Goal: Task Accomplishment & Management: Manage account settings

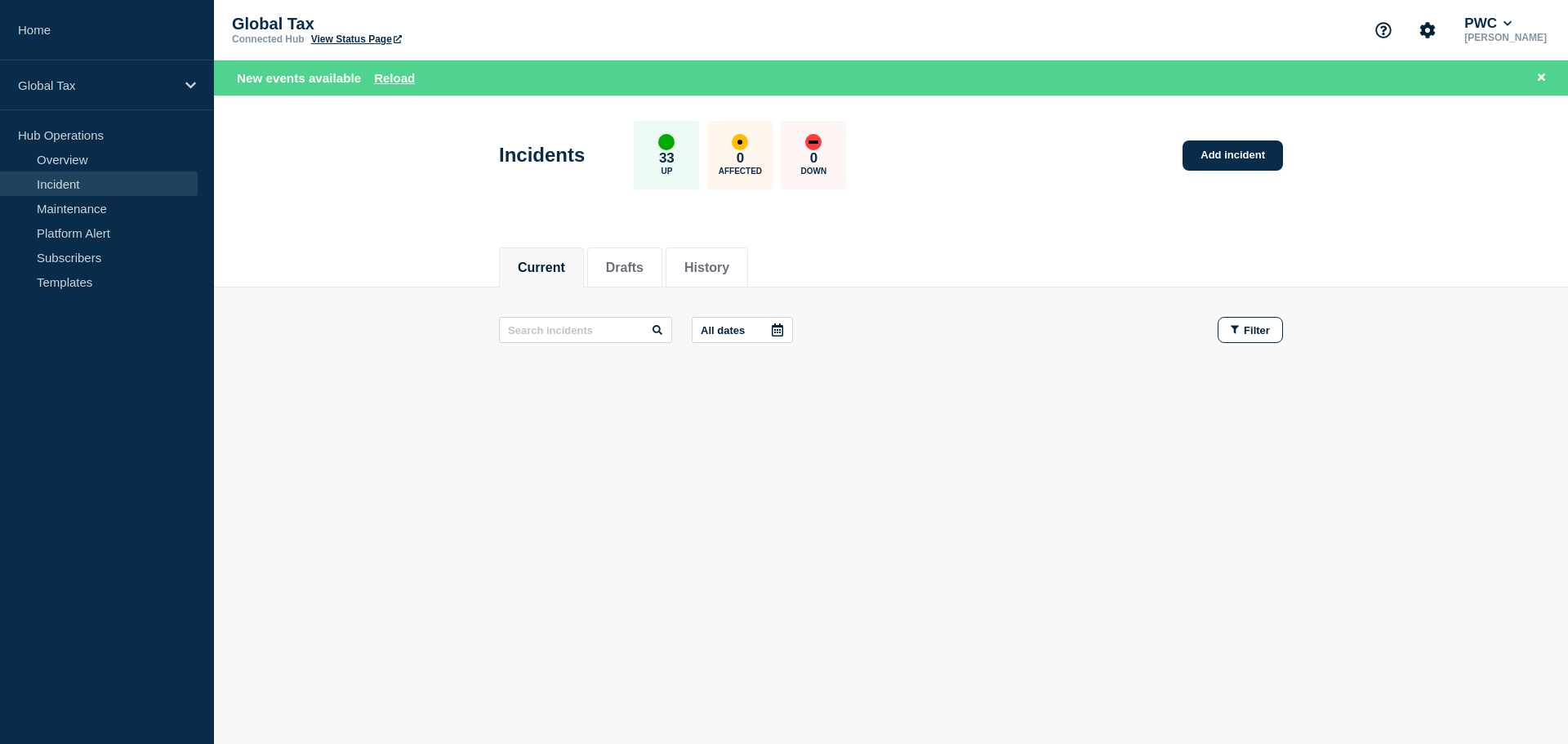
drag, startPoint x: 0, startPoint y: 0, endPoint x: 42, endPoint y: 188, distance: 192.6
click at [42, 188] on link "Incident" at bounding box center [99, 184] width 198 height 25
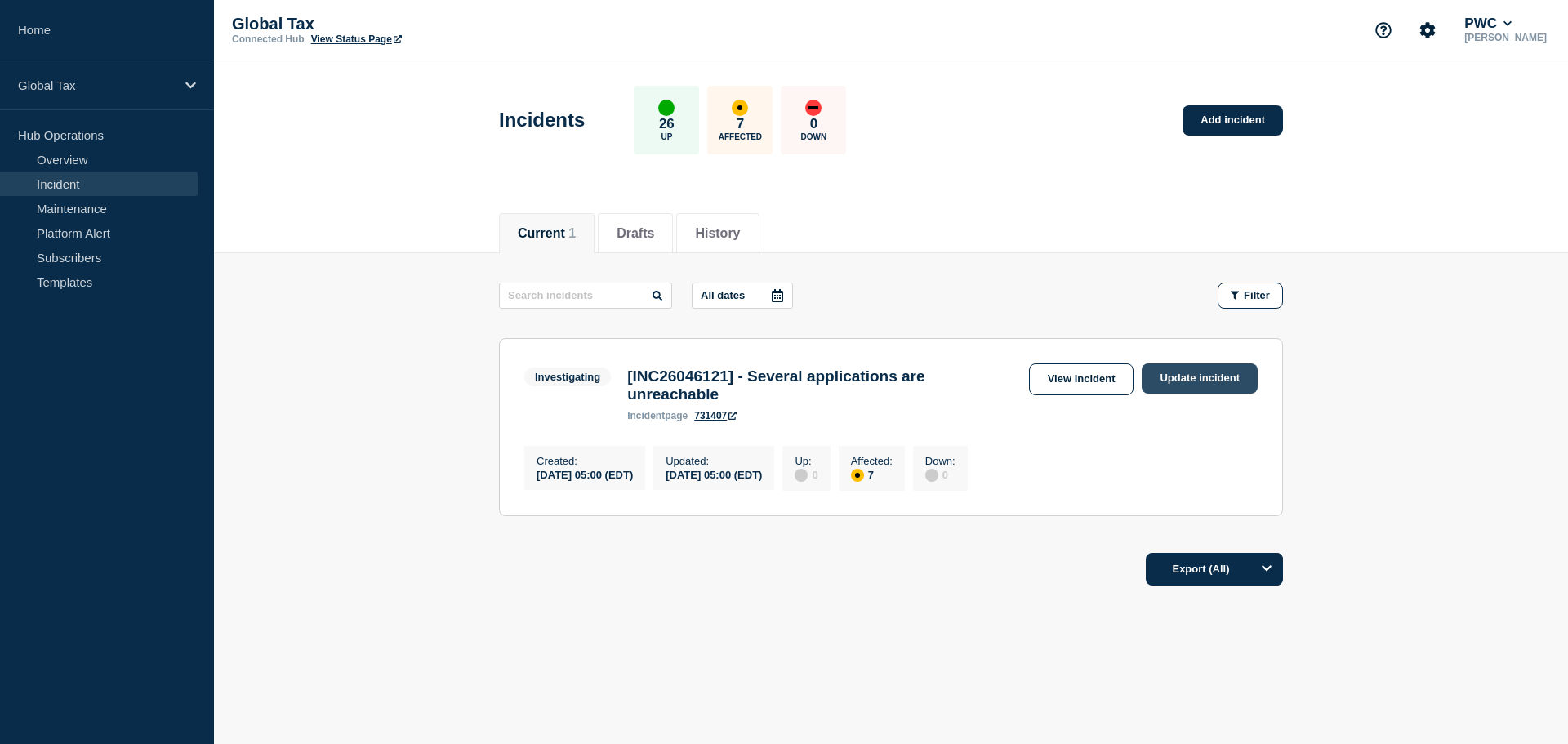
click at [1220, 378] on link "Update incident" at bounding box center [1200, 379] width 116 height 30
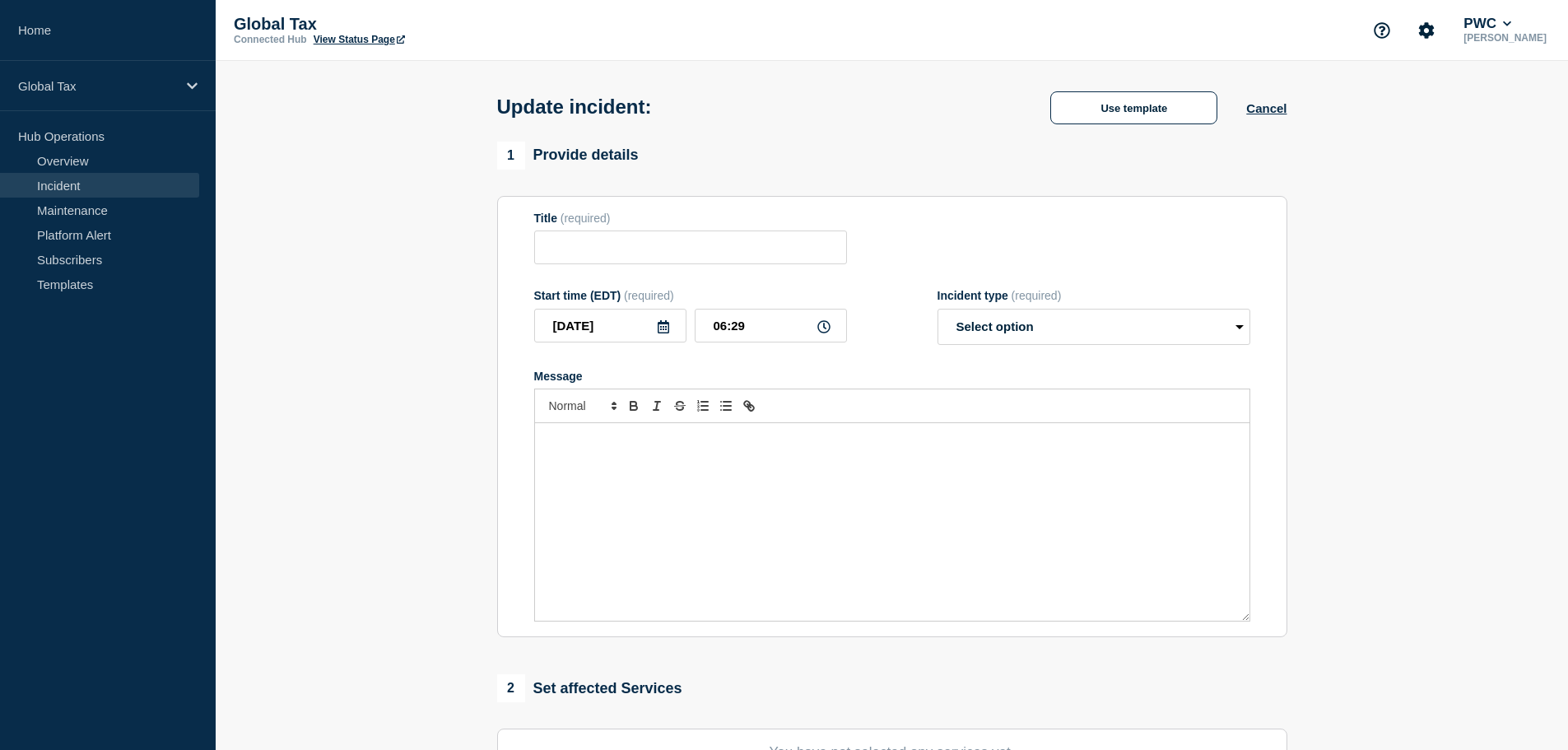
type input "[INC26046121] - Several applications are unreachable"
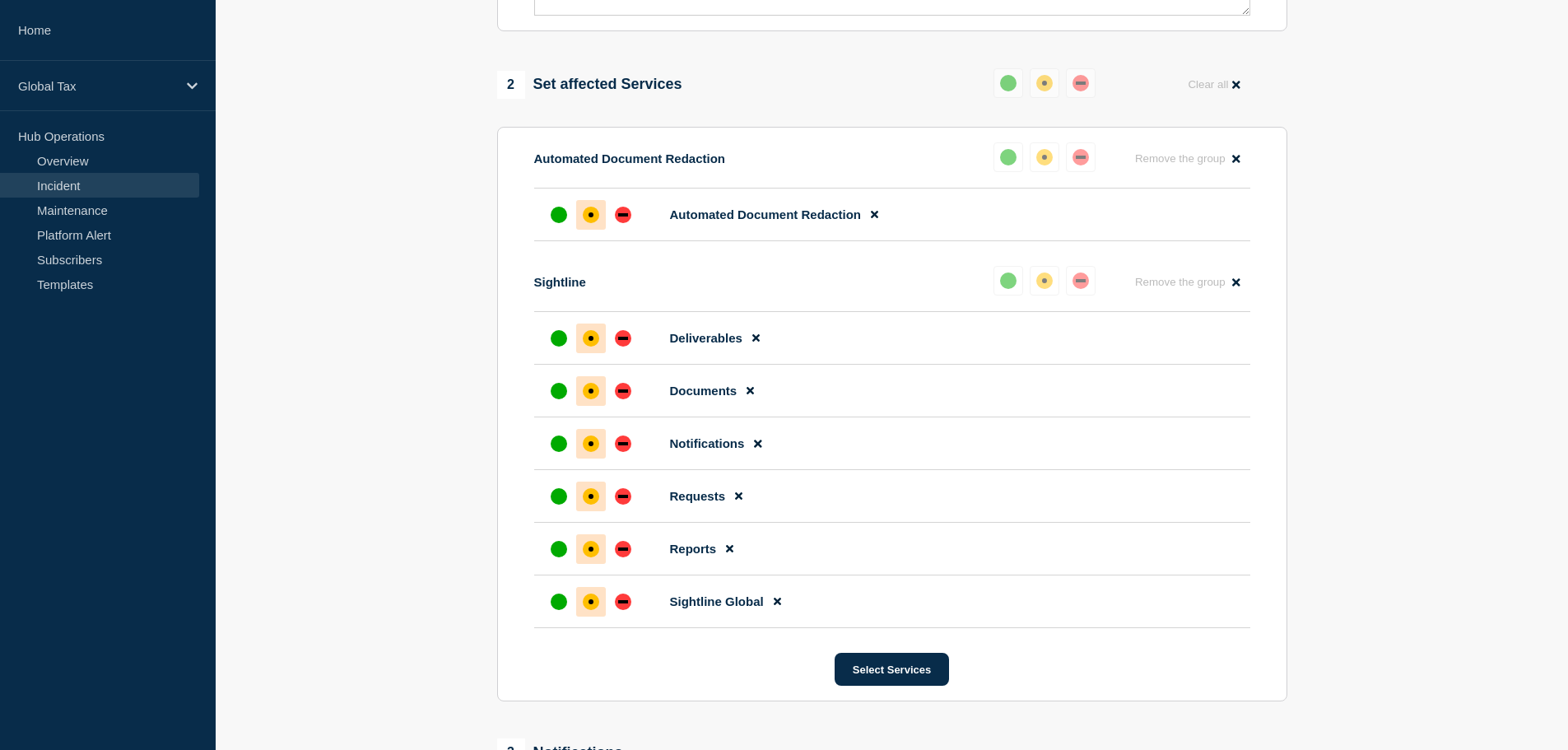
scroll to position [1001, 0]
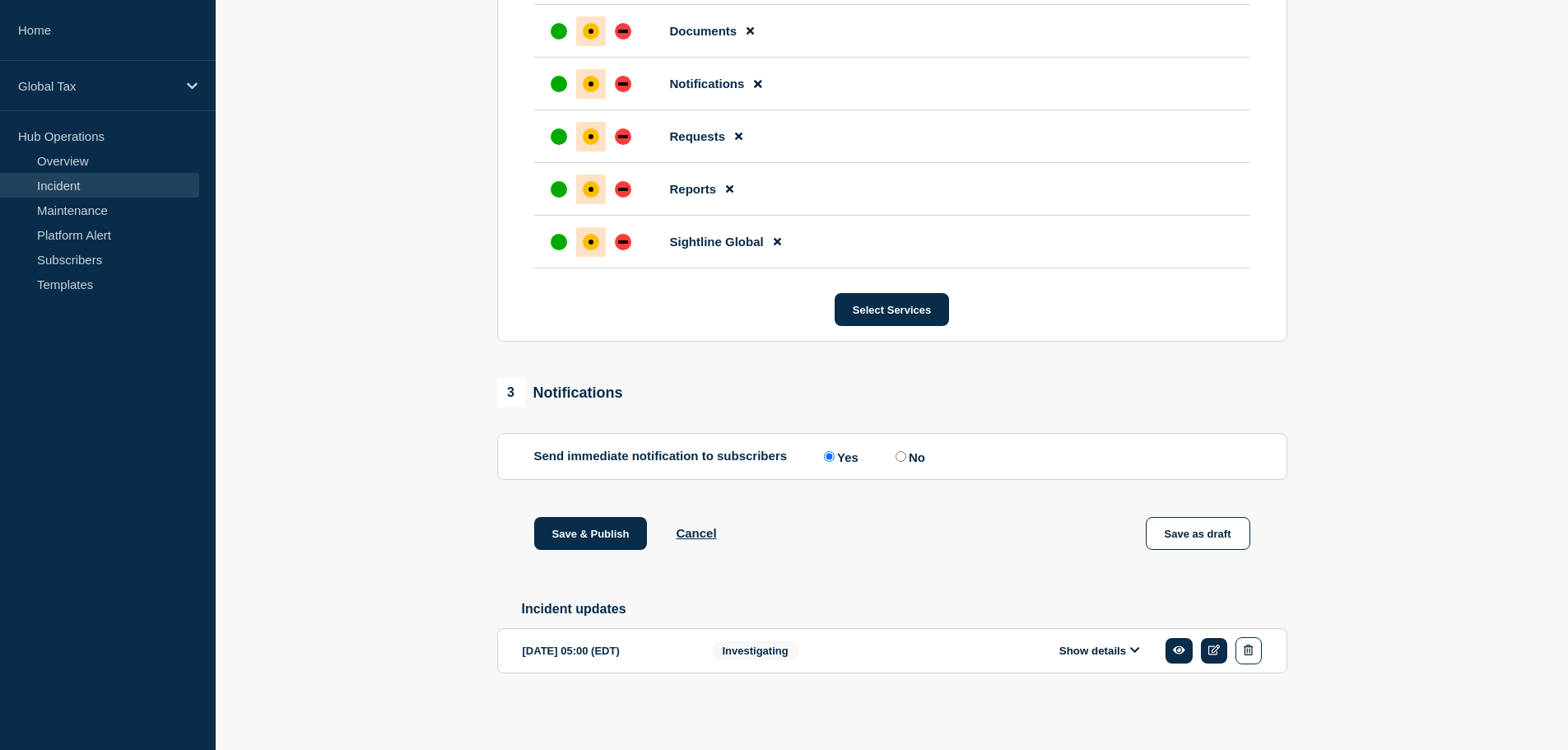
click at [1069, 646] on button "Show details" at bounding box center [1100, 651] width 91 height 14
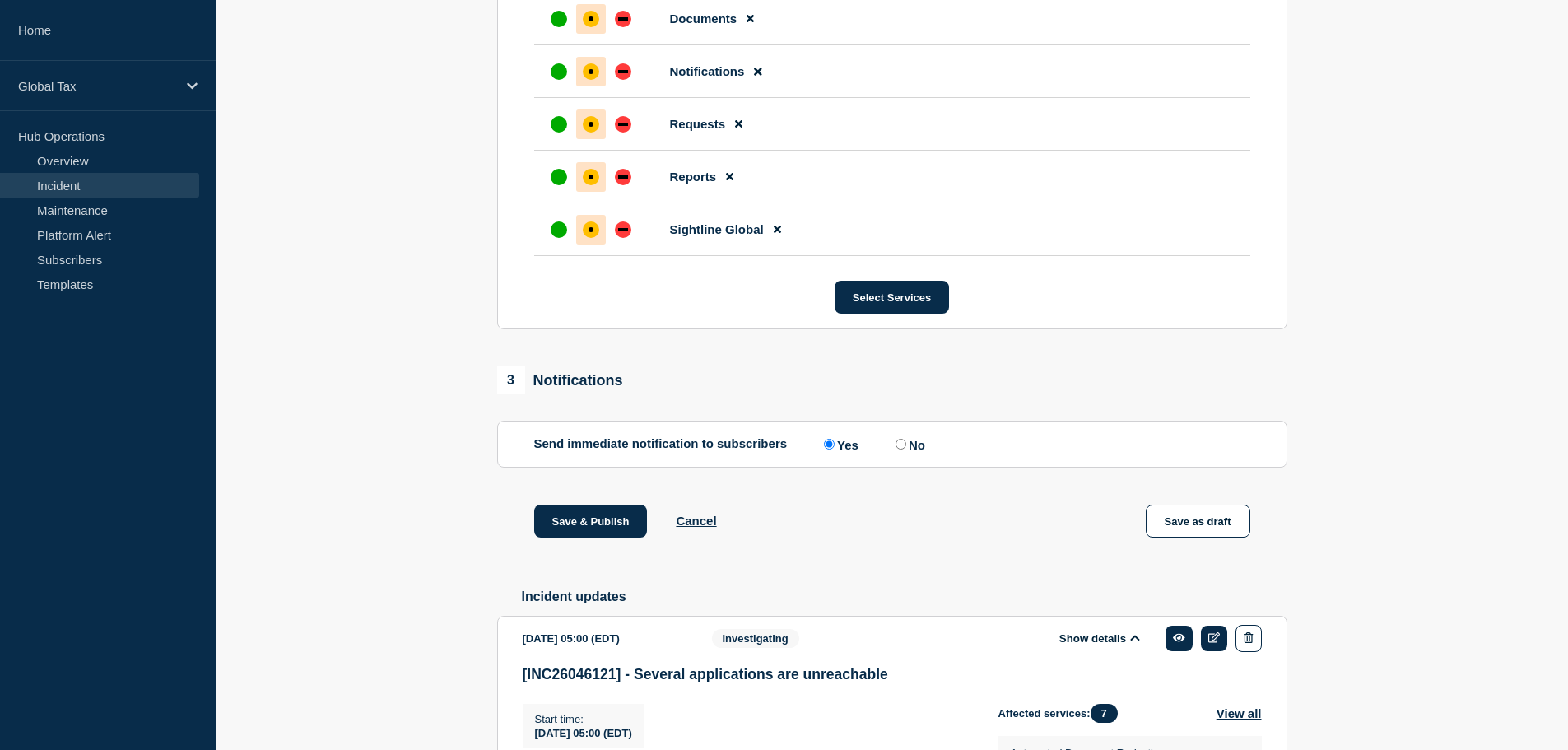
scroll to position [1269, 0]
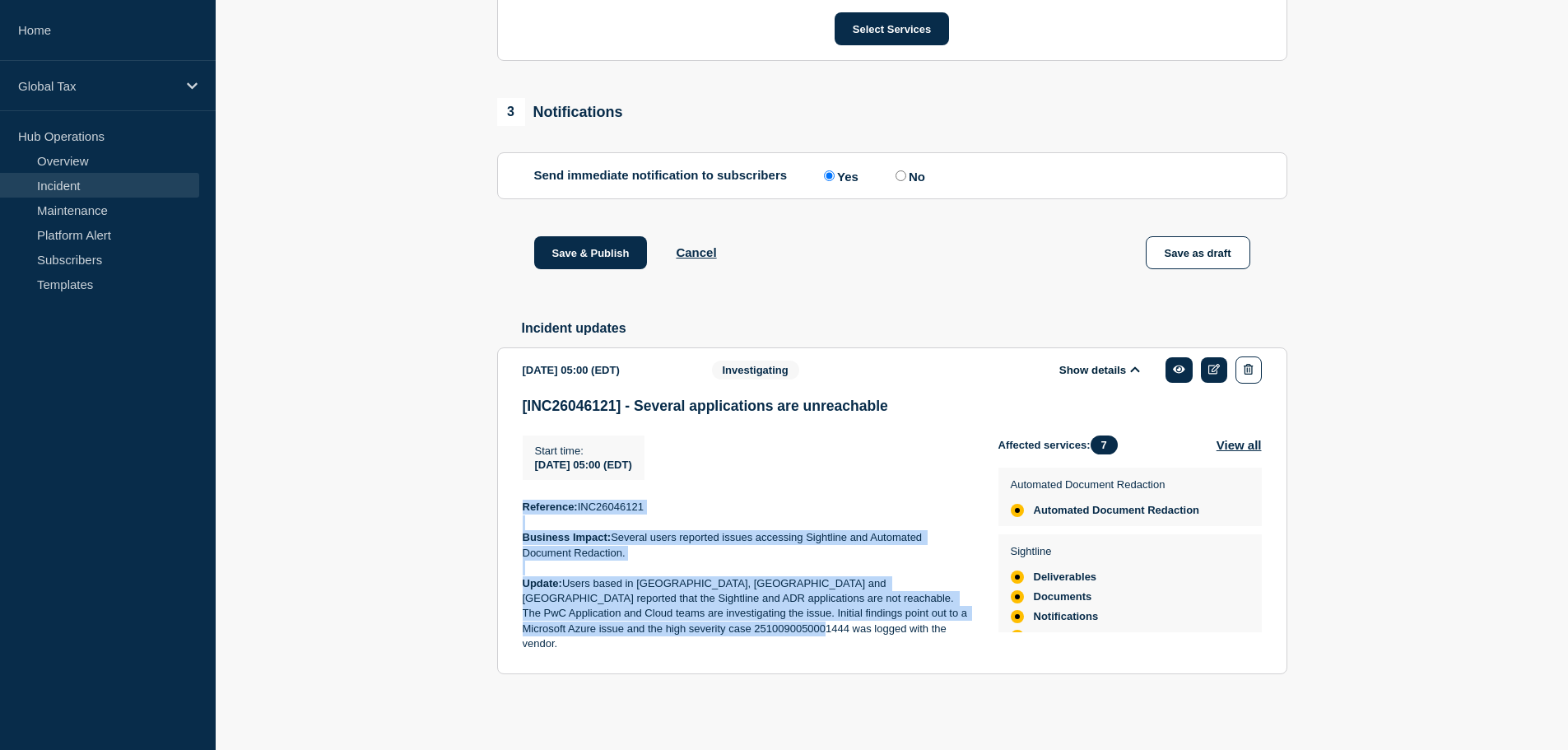
drag, startPoint x: 522, startPoint y: 519, endPoint x: 767, endPoint y: 667, distance: 286.2
click at [767, 667] on section "[DATE] 05:00 (EDT) Show details Investigating [INC26046121] - Several applicati…" at bounding box center [892, 511] width 791 height 327
copy div "Reference: INC26046121 Business Impact: Several users reported issues accessing…"
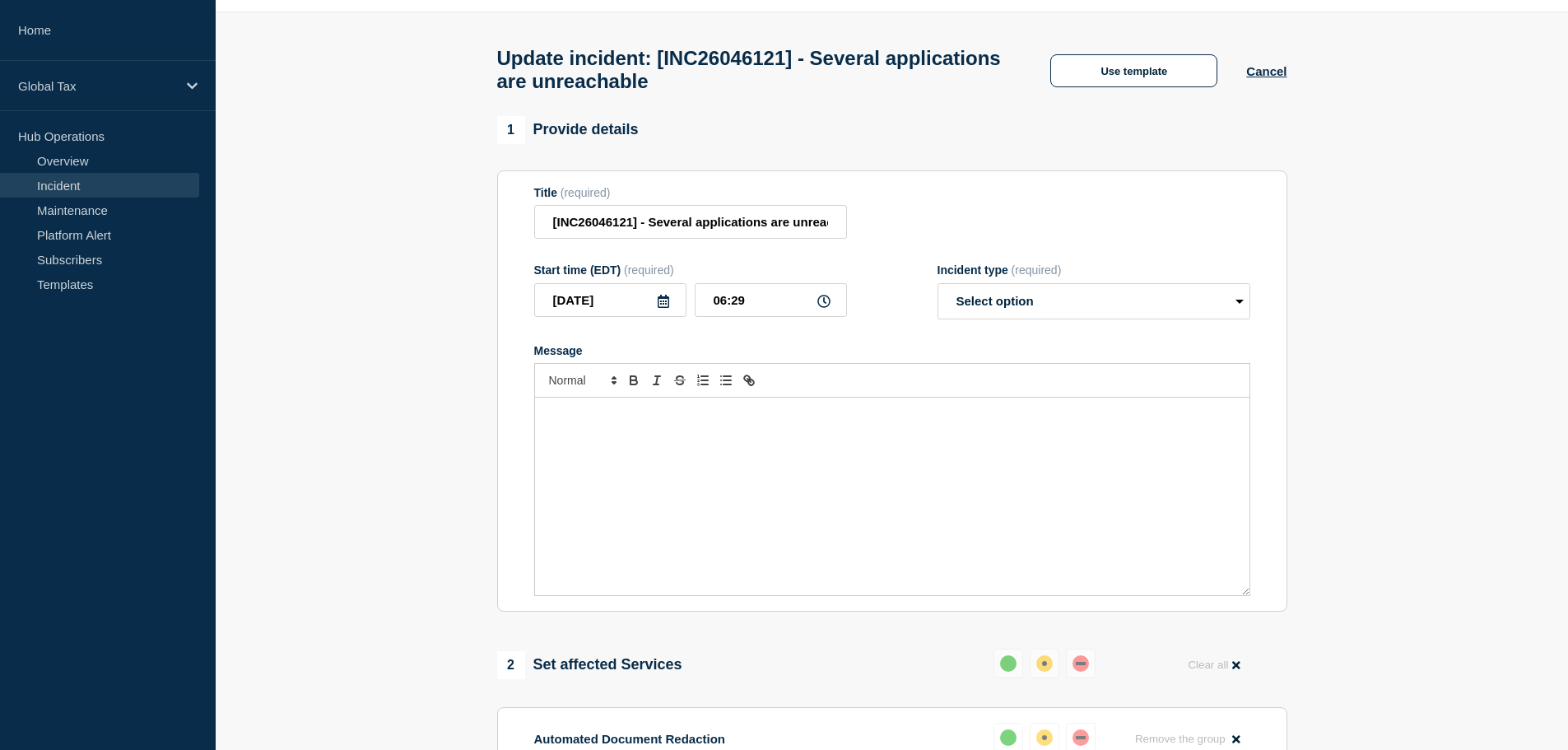
scroll to position [0, 0]
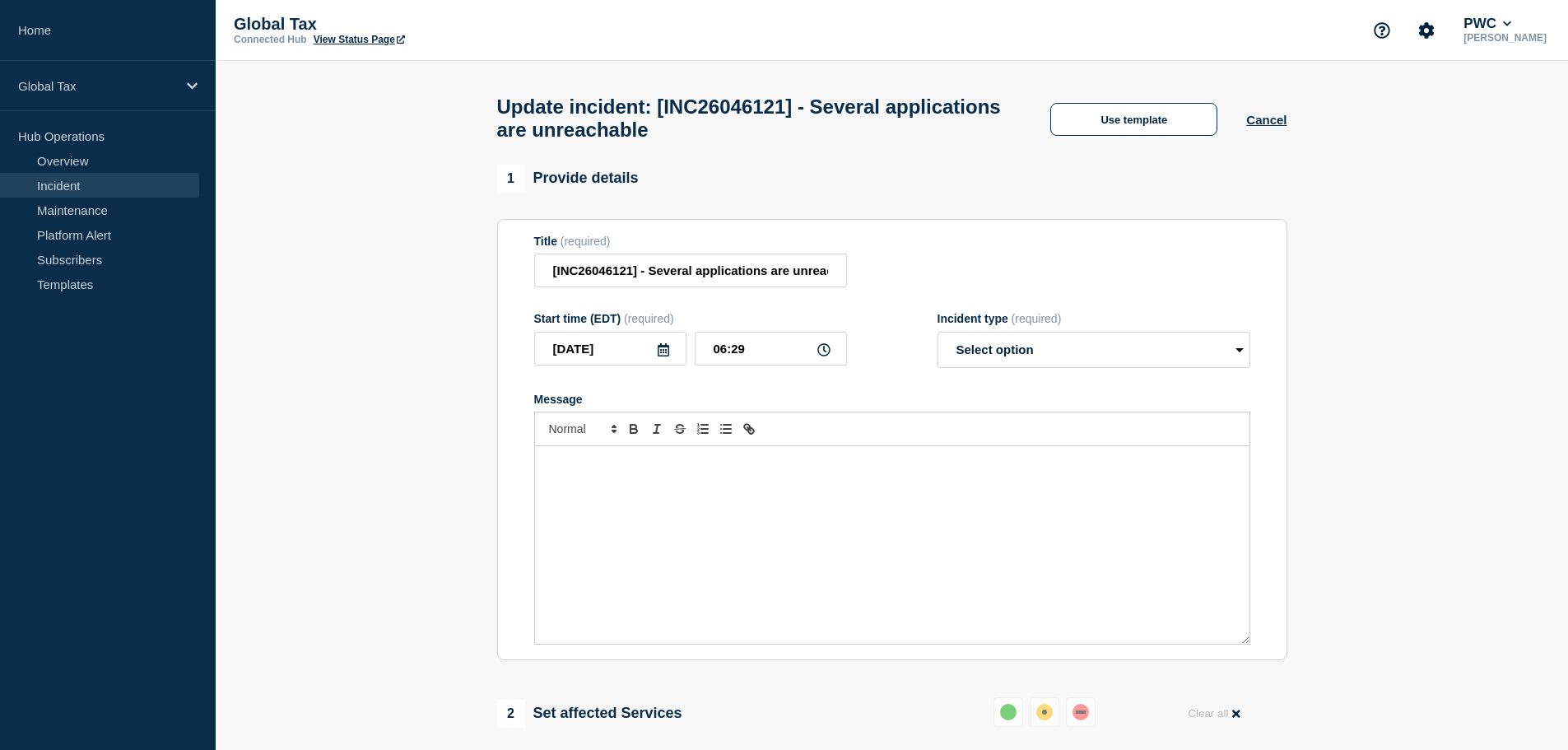
click at [683, 542] on div "Message" at bounding box center [892, 545] width 715 height 198
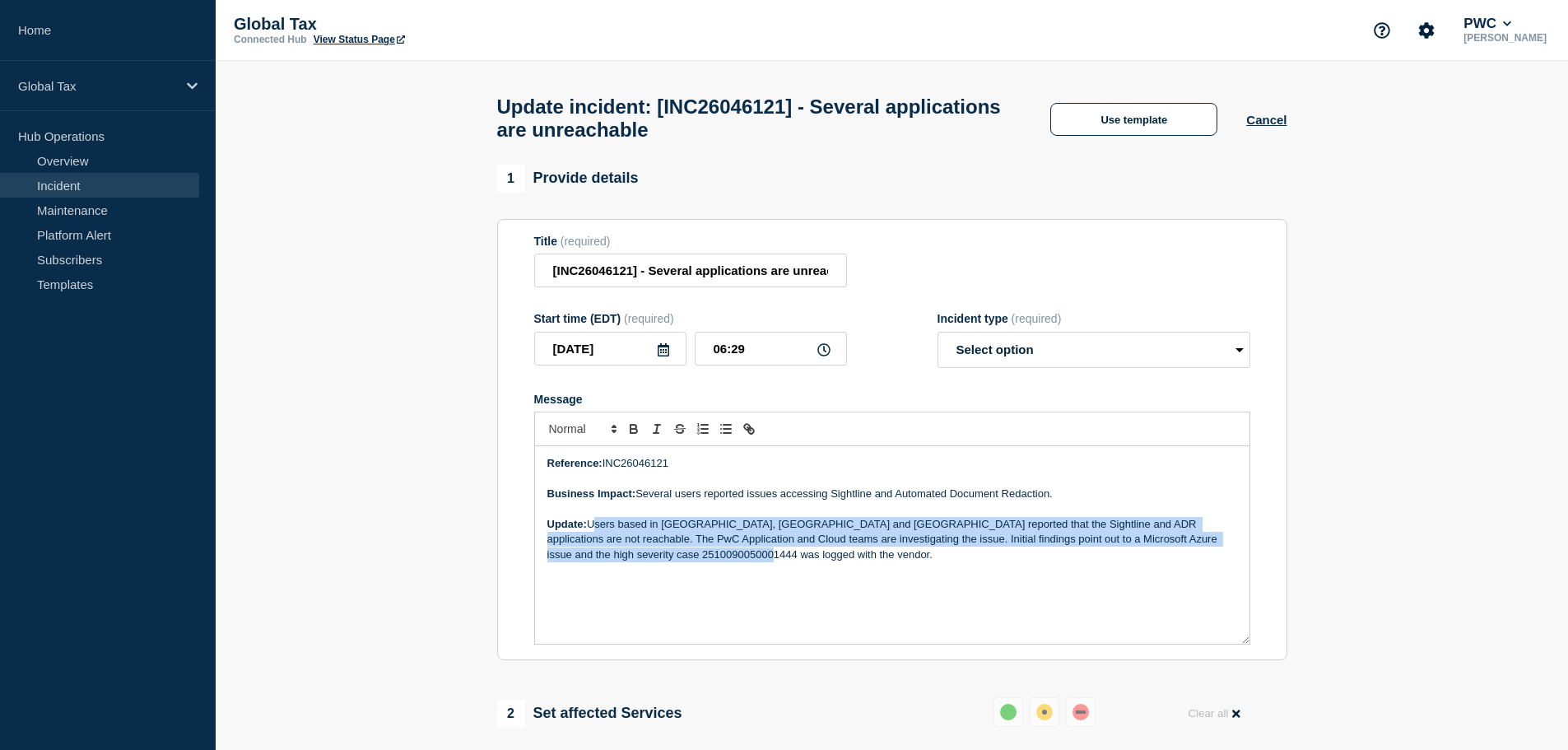
drag, startPoint x: 700, startPoint y: 565, endPoint x: 589, endPoint y: 531, distance: 116.1
click at [589, 531] on p "Update: Users based in [GEOGRAPHIC_DATA], [GEOGRAPHIC_DATA] and [GEOGRAPHIC_DAT…" at bounding box center [892, 539] width 690 height 45
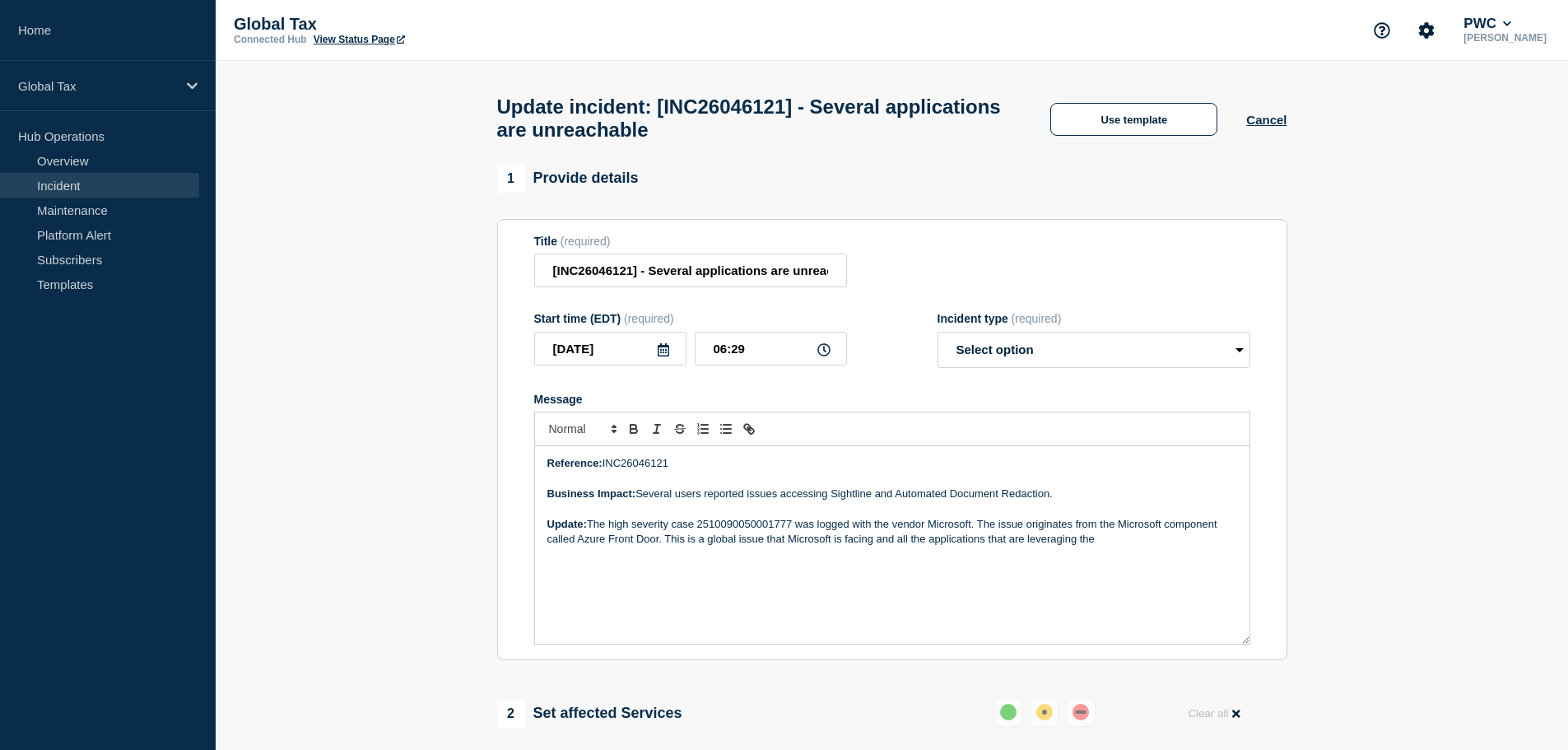
click at [661, 546] on p "Update: The high severity case 2510090050001777 was logged with the vendor Micr…" at bounding box center [892, 532] width 690 height 30
click at [1137, 548] on p "Update: The high severity case 2510090050001777 was logged with the vendor Micr…" at bounding box center [892, 532] width 690 height 30
click at [1161, 360] on select "Select option Investigating Identified Monitoring Resolved" at bounding box center [1094, 350] width 313 height 36
select select "identified"
click at [937, 339] on select "Select option Investigating Identified Monitoring Resolved" at bounding box center [1094, 350] width 313 height 36
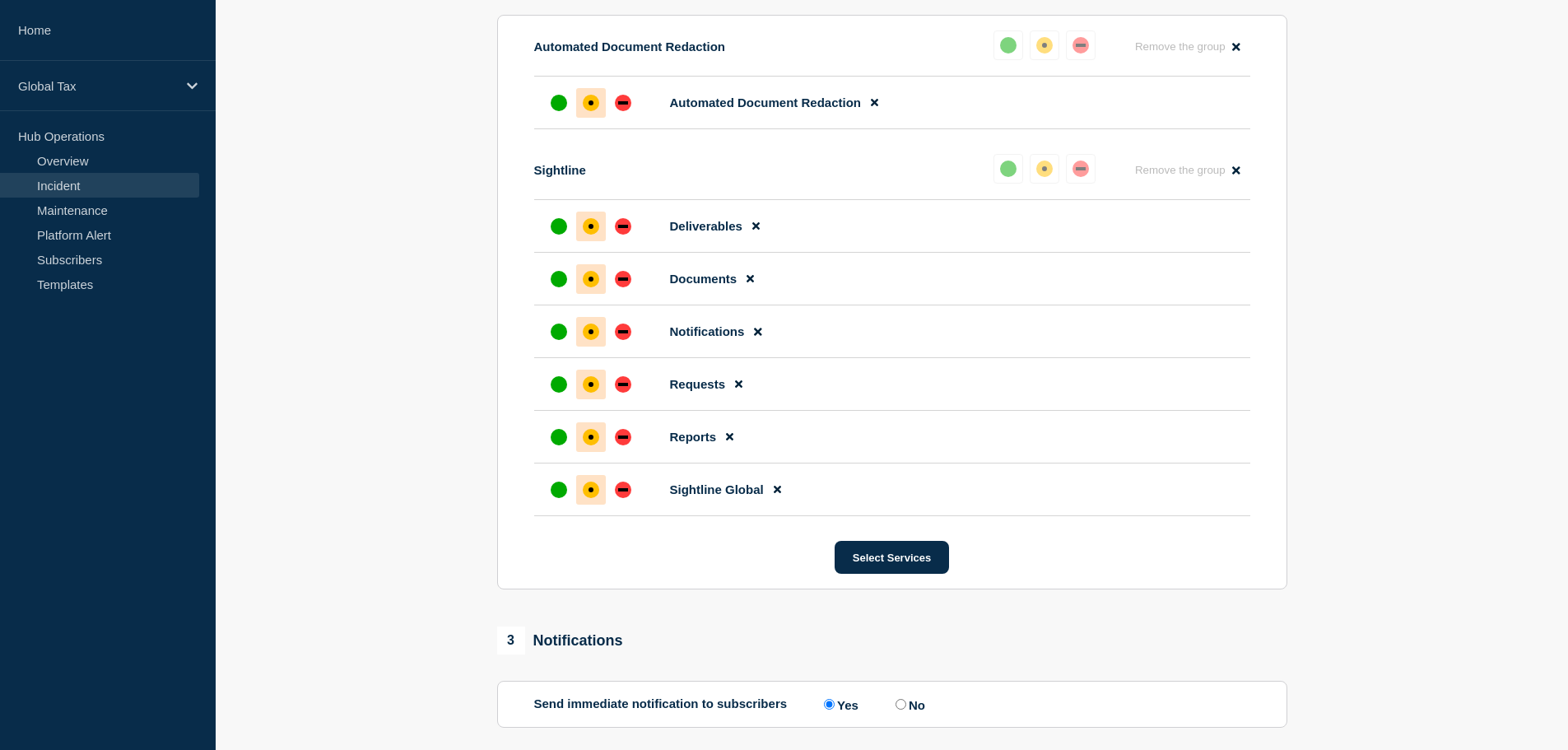
scroll to position [1269, 0]
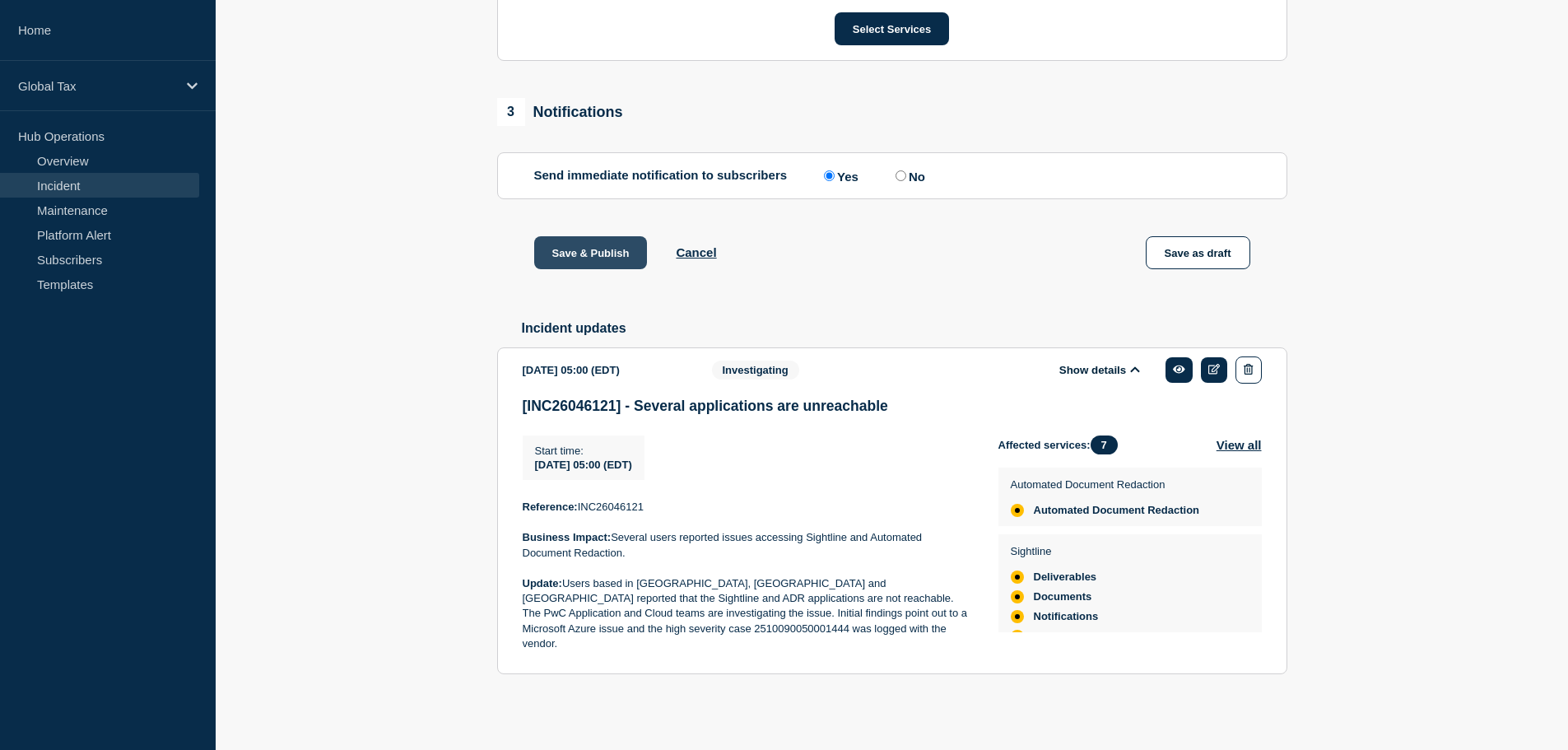
click at [611, 268] on button "Save & Publish" at bounding box center [591, 252] width 114 height 33
